Goal: Task Accomplishment & Management: Use online tool/utility

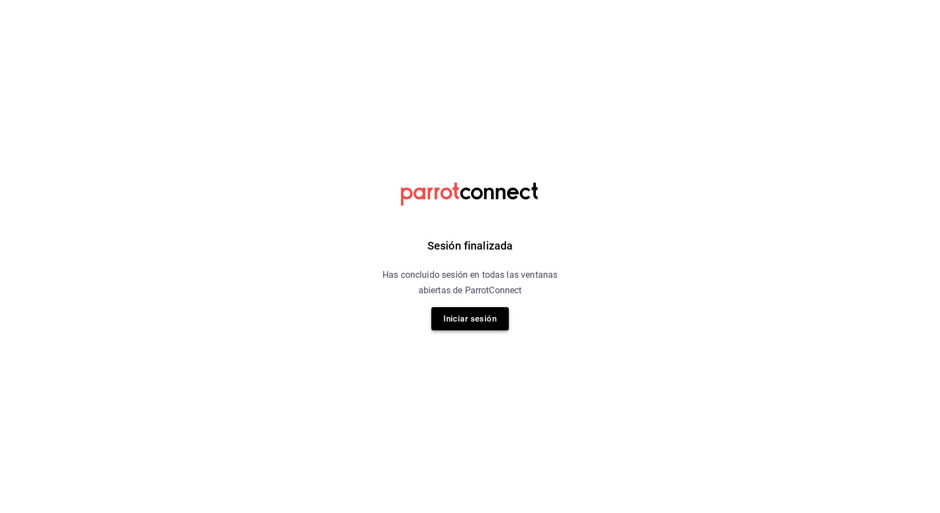
click at [484, 322] on button "Iniciar sesión" at bounding box center [469, 318] width 77 height 23
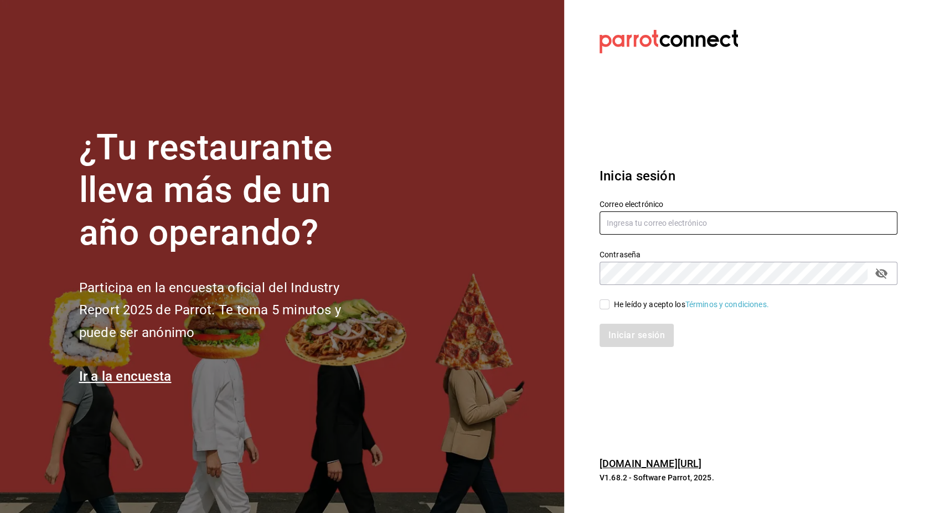
type input "jonathan.ochoa@grupocosteno.com"
click at [608, 303] on input "He leído y acepto los Términos y condiciones." at bounding box center [605, 304] width 10 height 10
checkbox input "true"
click at [633, 337] on button "Iniciar sesión" at bounding box center [637, 335] width 75 height 23
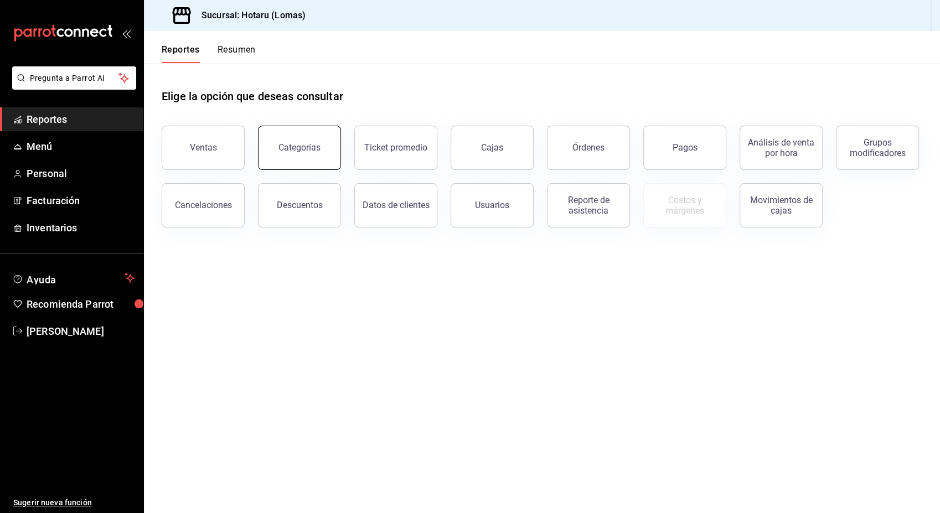
click at [305, 144] on div "Categorías" at bounding box center [299, 147] width 42 height 11
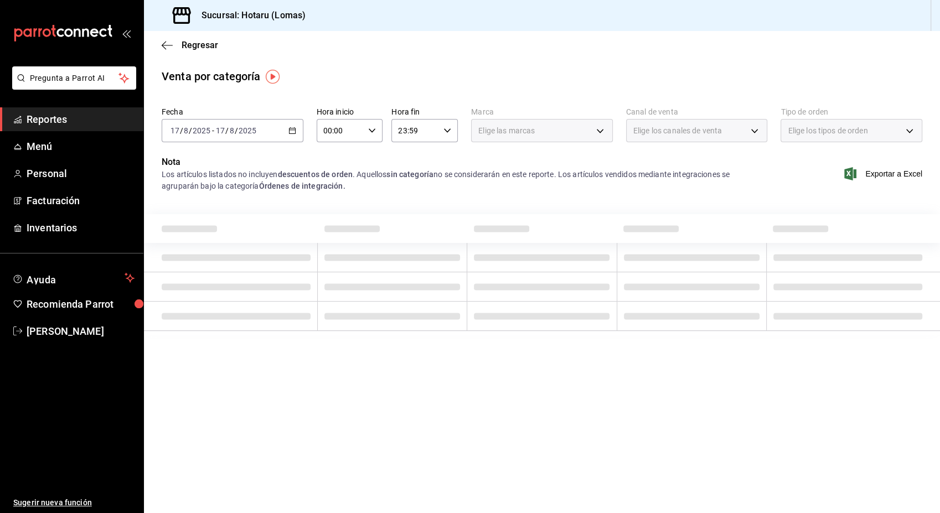
click at [292, 129] on icon "button" at bounding box center [292, 131] width 8 height 8
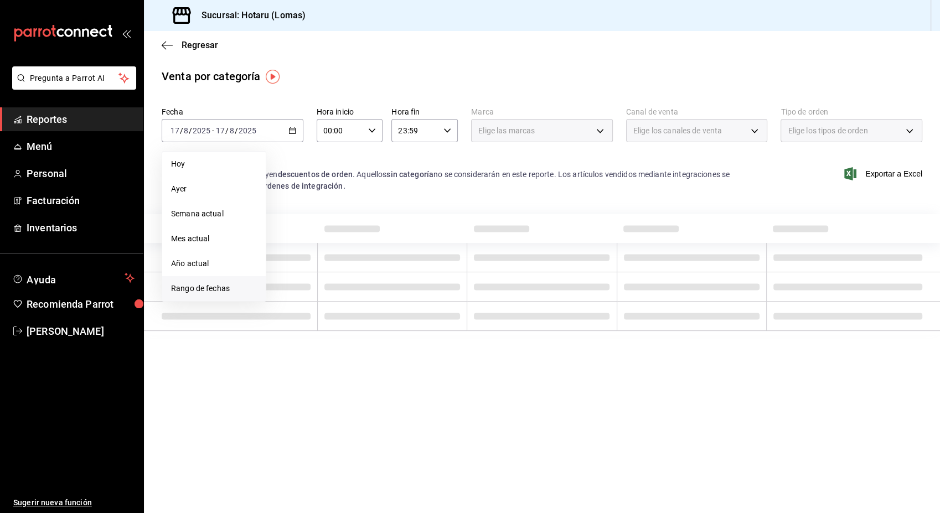
click at [201, 286] on span "Rango de fechas" at bounding box center [214, 289] width 86 height 12
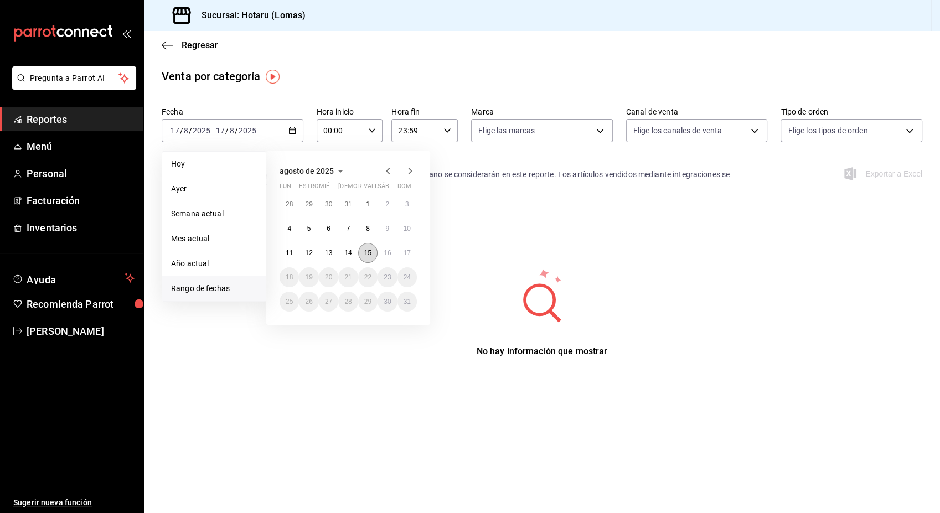
click at [368, 253] on abbr "15" at bounding box center [367, 253] width 7 height 8
click at [385, 253] on abbr "16" at bounding box center [387, 253] width 7 height 8
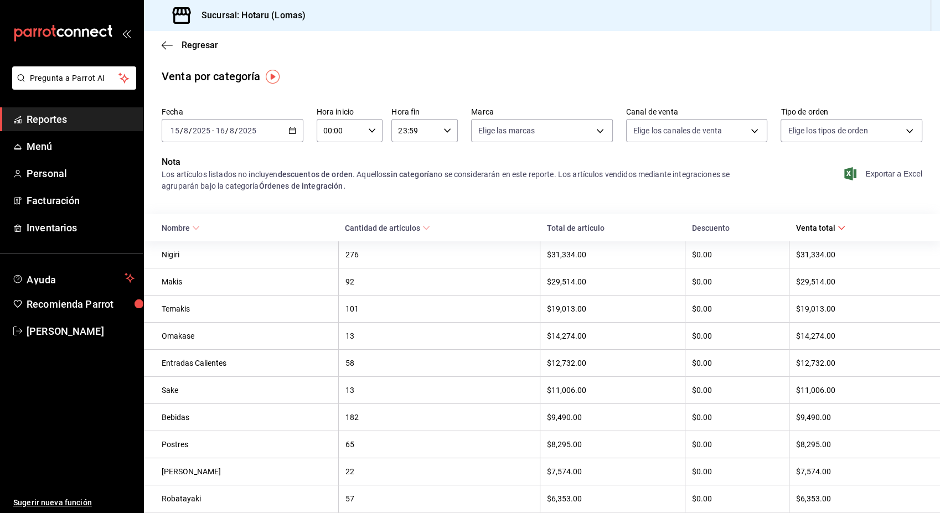
click at [895, 175] on font "Exportar a Excel" at bounding box center [893, 173] width 57 height 9
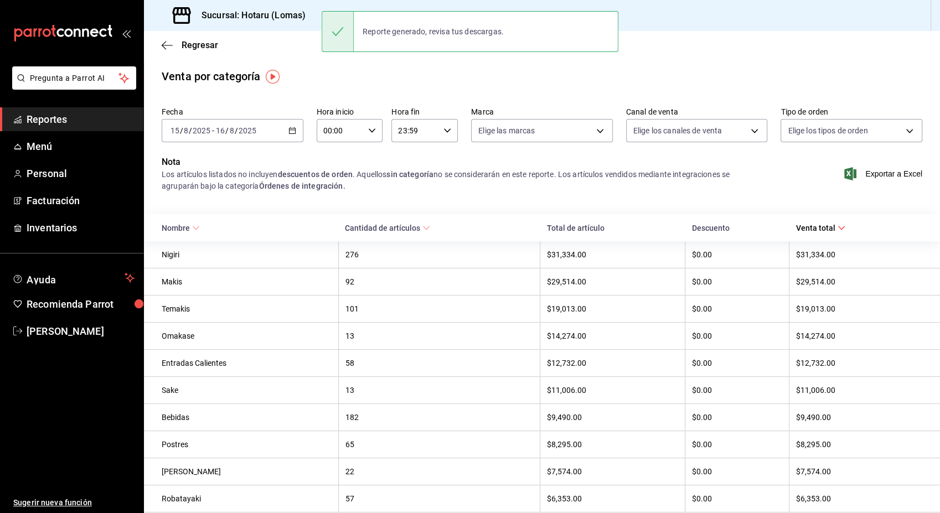
click at [376, 69] on main "Regresar Venta por categoría Fecha [DATE] [DATE] - [DATE] [DATE] Hora inicio 00…" at bounding box center [542, 508] width 796 height 955
